Goal: Task Accomplishment & Management: Manage account settings

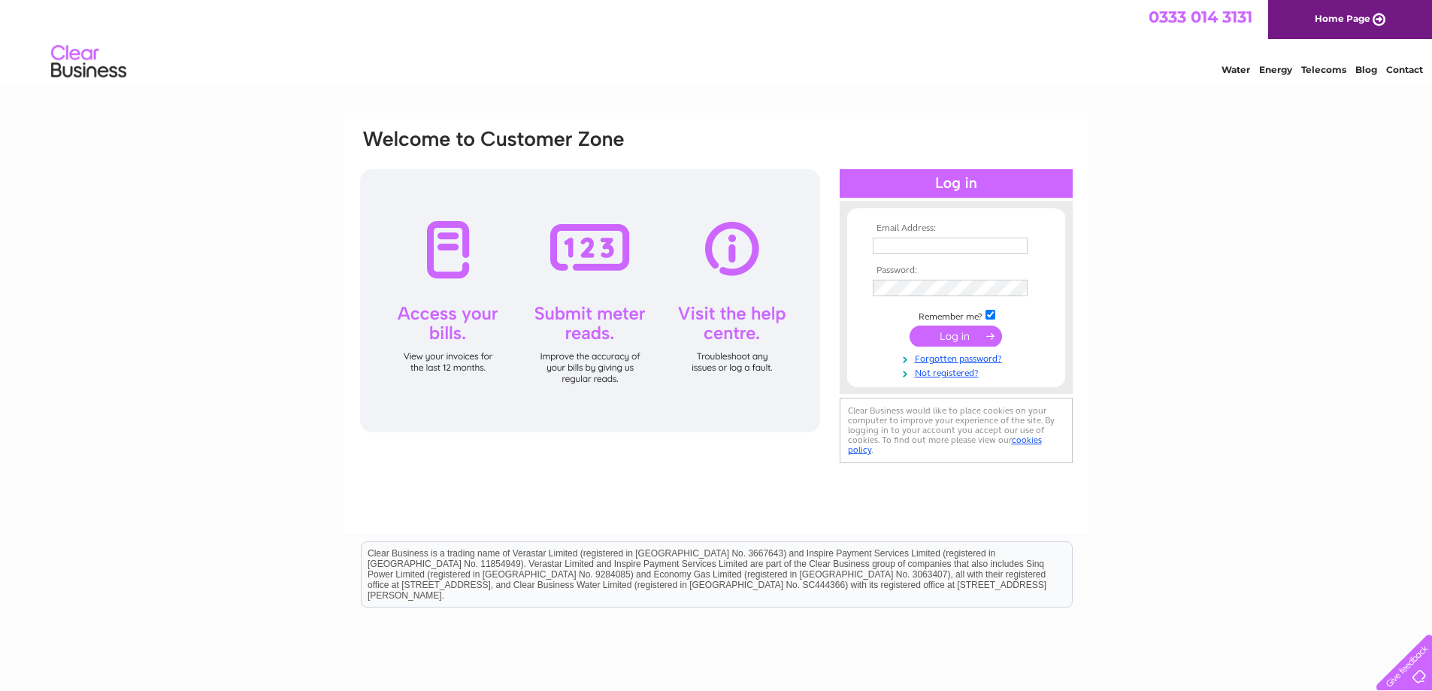
type input "[EMAIL_ADDRESS][DOMAIN_NAME]"
click at [947, 334] on input "submit" at bounding box center [955, 335] width 92 height 21
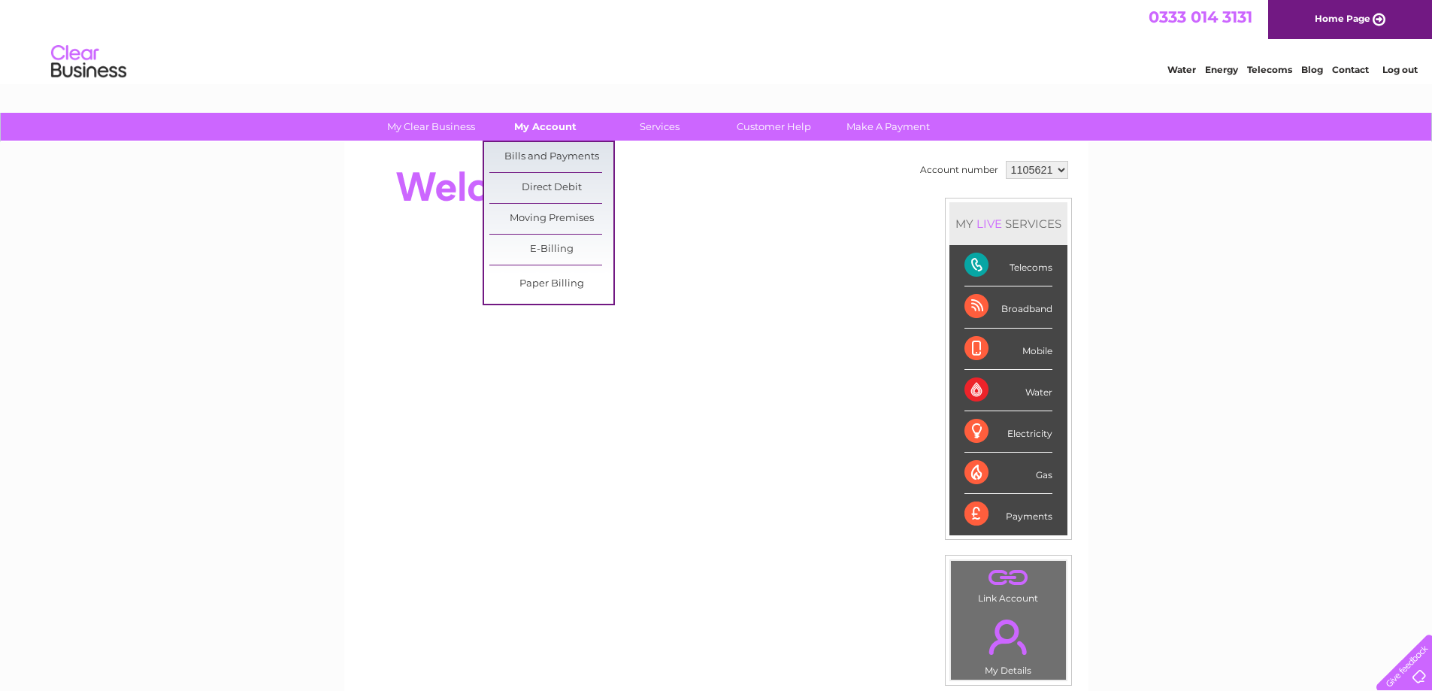
click at [537, 133] on link "My Account" at bounding box center [545, 127] width 124 height 28
